Goal: Information Seeking & Learning: Learn about a topic

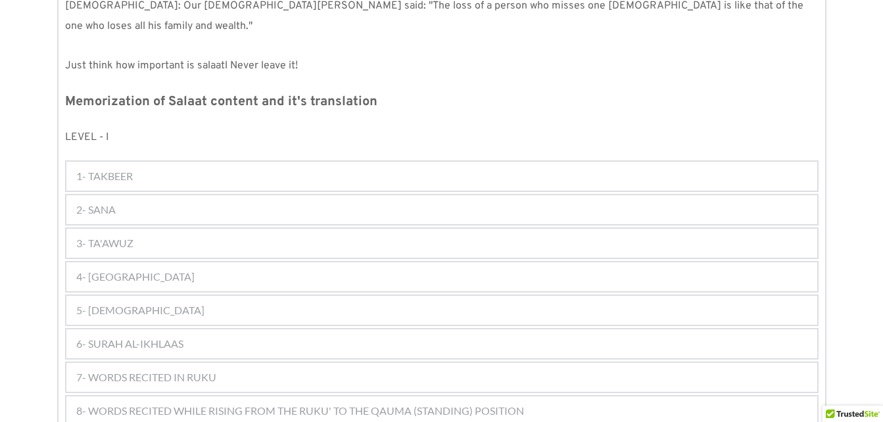
scroll to position [665, 0]
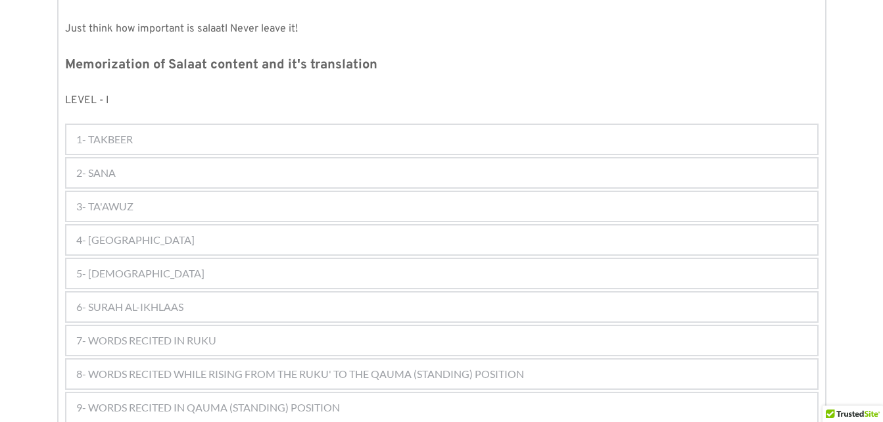
click at [120, 131] on span "1- TAKBEER" at bounding box center [104, 139] width 57 height 16
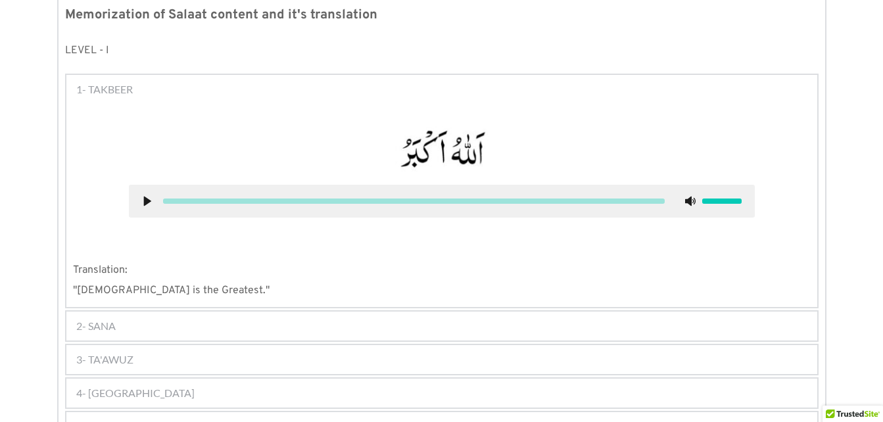
scroll to position [741, 0]
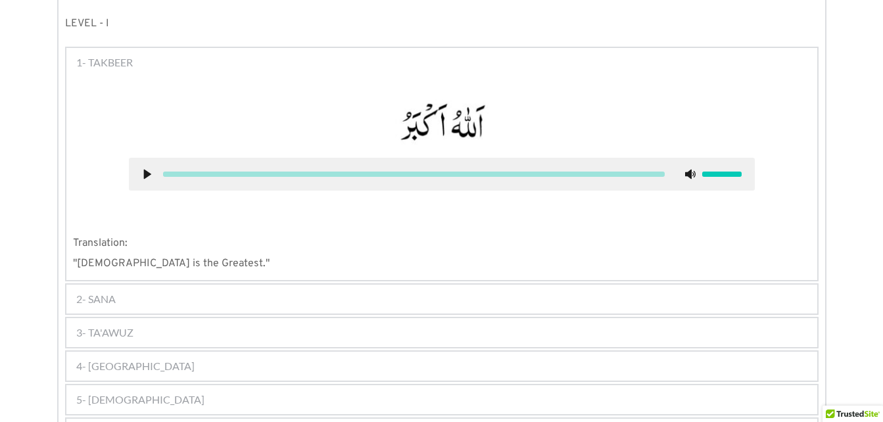
click at [118, 285] on div "2- SANA" at bounding box center [441, 299] width 751 height 29
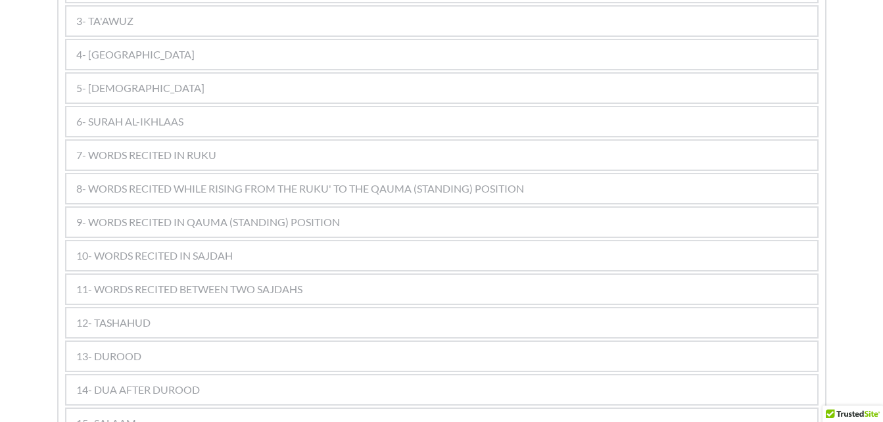
scroll to position [1171, 0]
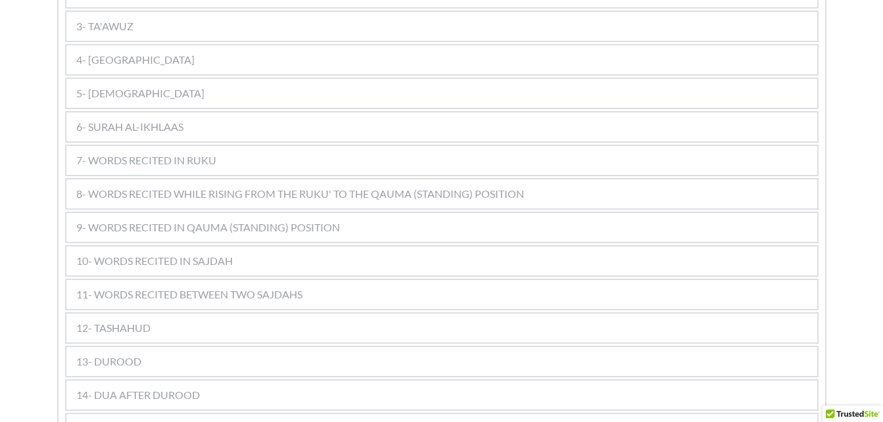
click at [114, 354] on span "13- DUROOD" at bounding box center [108, 362] width 65 height 16
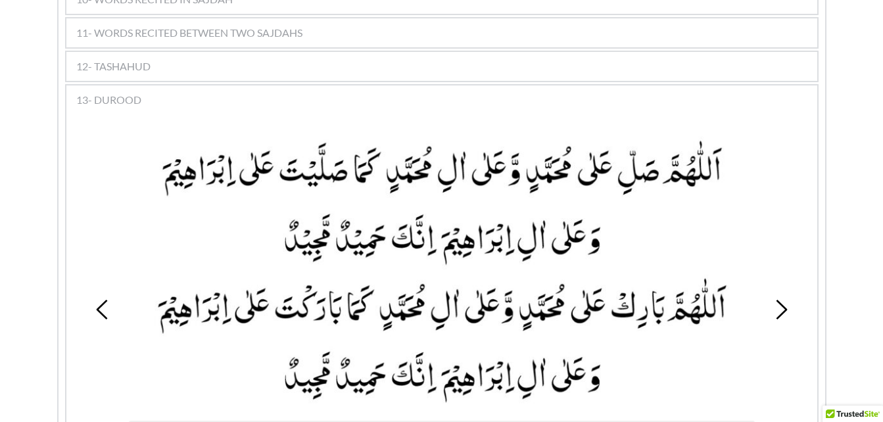
scroll to position [1110, 0]
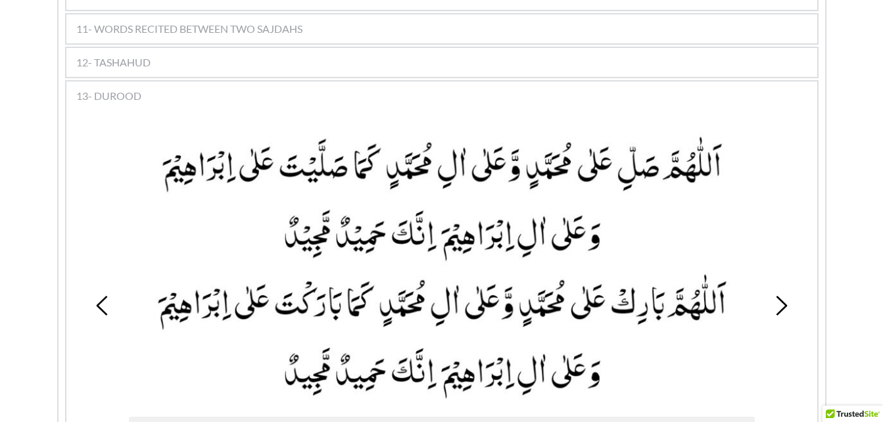
click at [780, 296] on icon at bounding box center [781, 306] width 20 height 20
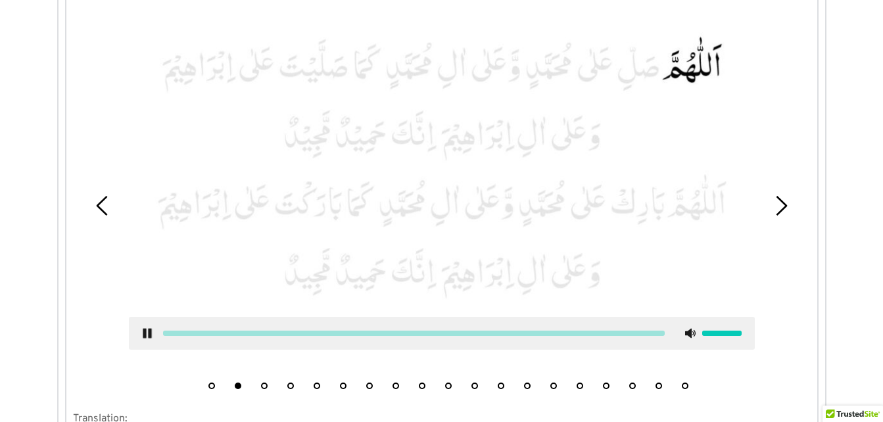
scroll to position [1207, 0]
click at [146, 331] on use at bounding box center [147, 336] width 9 height 10
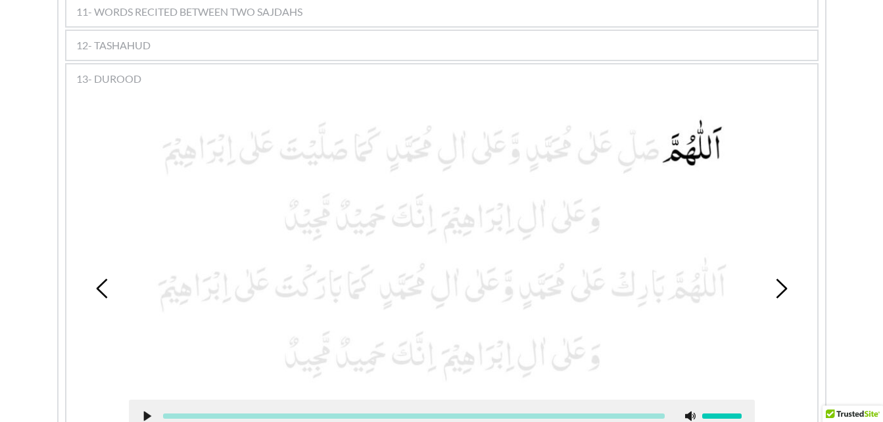
scroll to position [1121, 0]
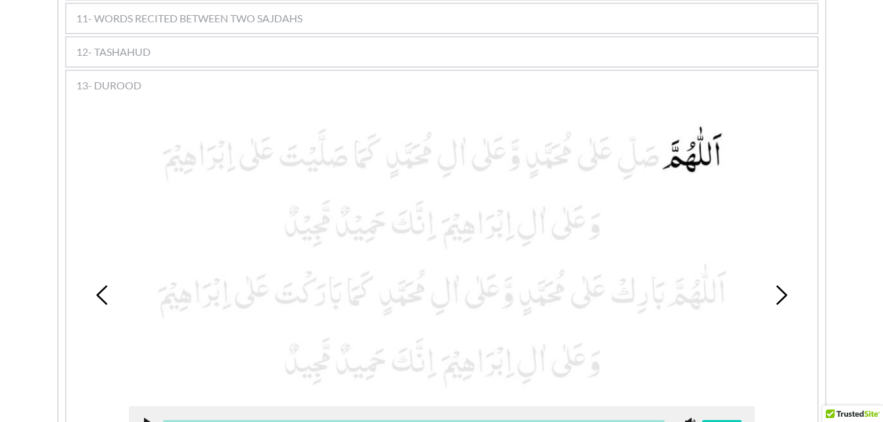
click at [783, 285] on icon at bounding box center [781, 295] width 20 height 20
click at [780, 285] on icon at bounding box center [781, 295] width 20 height 20
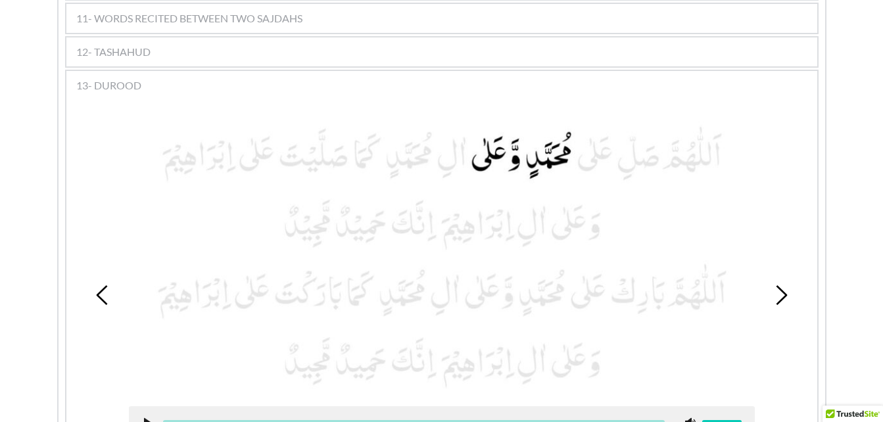
click at [774, 262] on div "1 2 3 4 5 6 7 8 9 10 11 12 13 14 15 16 17 18 19" at bounding box center [441, 295] width 737 height 380
click at [783, 285] on use at bounding box center [781, 295] width 11 height 20
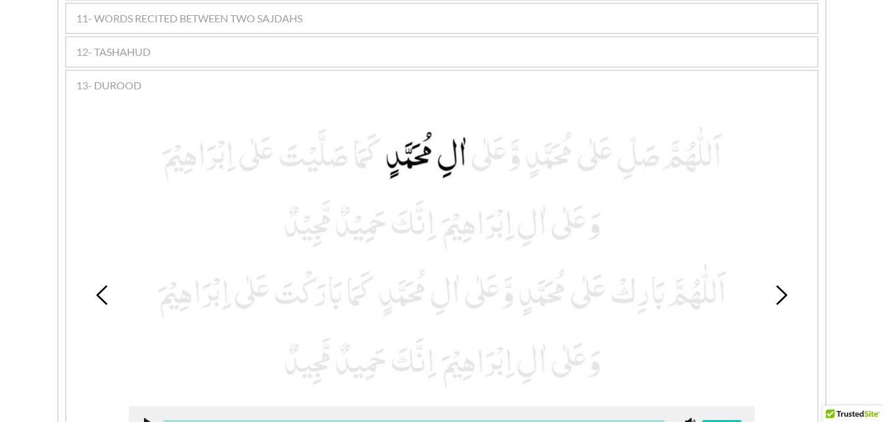
click at [102, 265] on div "1 2 3 4 5 6 7 8 9 10 11 12 13 14 15 16 17 18 19" at bounding box center [441, 295] width 737 height 380
click at [99, 285] on use at bounding box center [101, 295] width 11 height 20
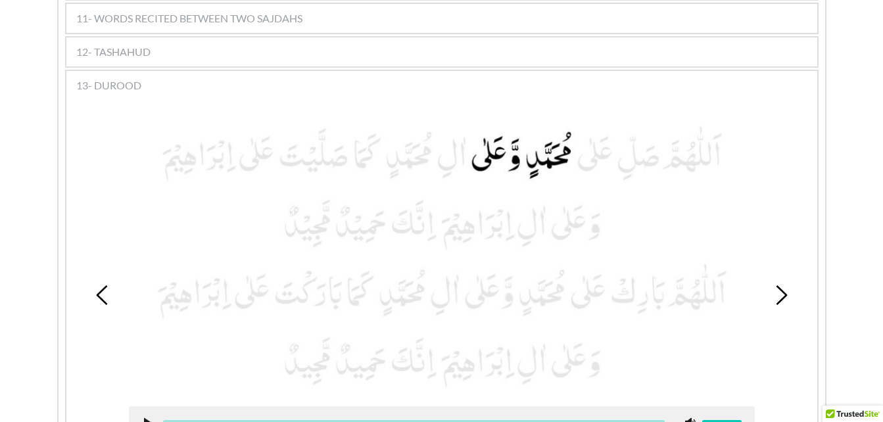
click at [99, 285] on use at bounding box center [101, 295] width 11 height 20
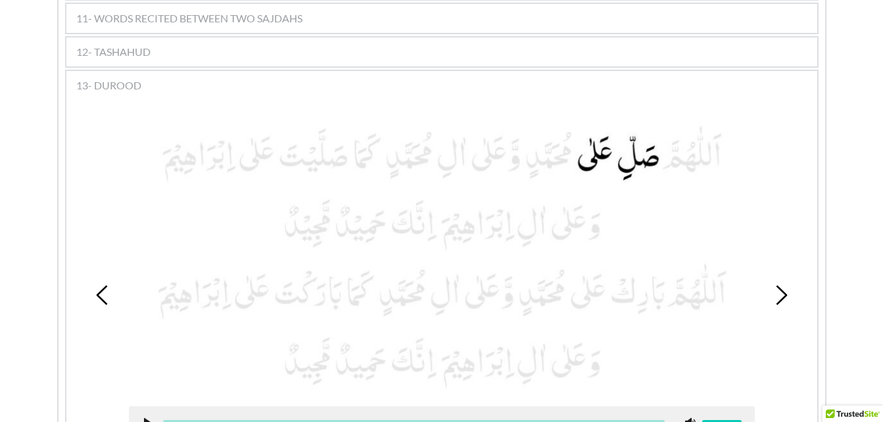
click at [99, 285] on use at bounding box center [101, 295] width 11 height 20
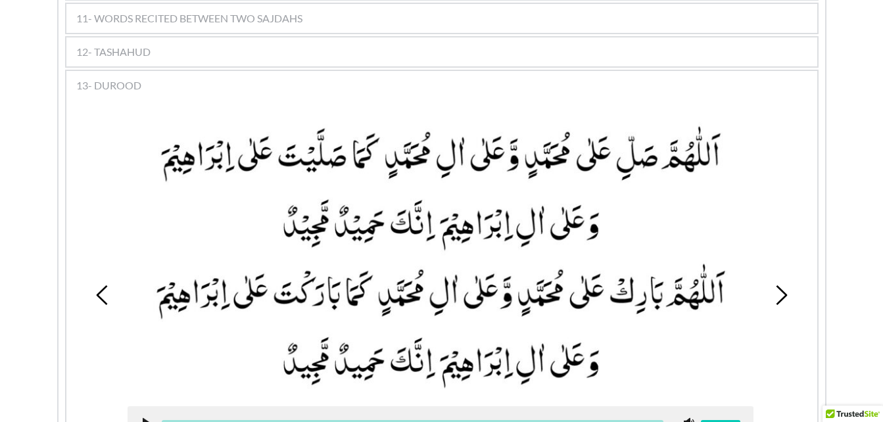
drag, startPoint x: 388, startPoint y: 103, endPoint x: 390, endPoint y: 122, distance: 19.1
click at [390, 122] on picture at bounding box center [441, 257] width 626 height 271
